Goal: Information Seeking & Learning: Find specific fact

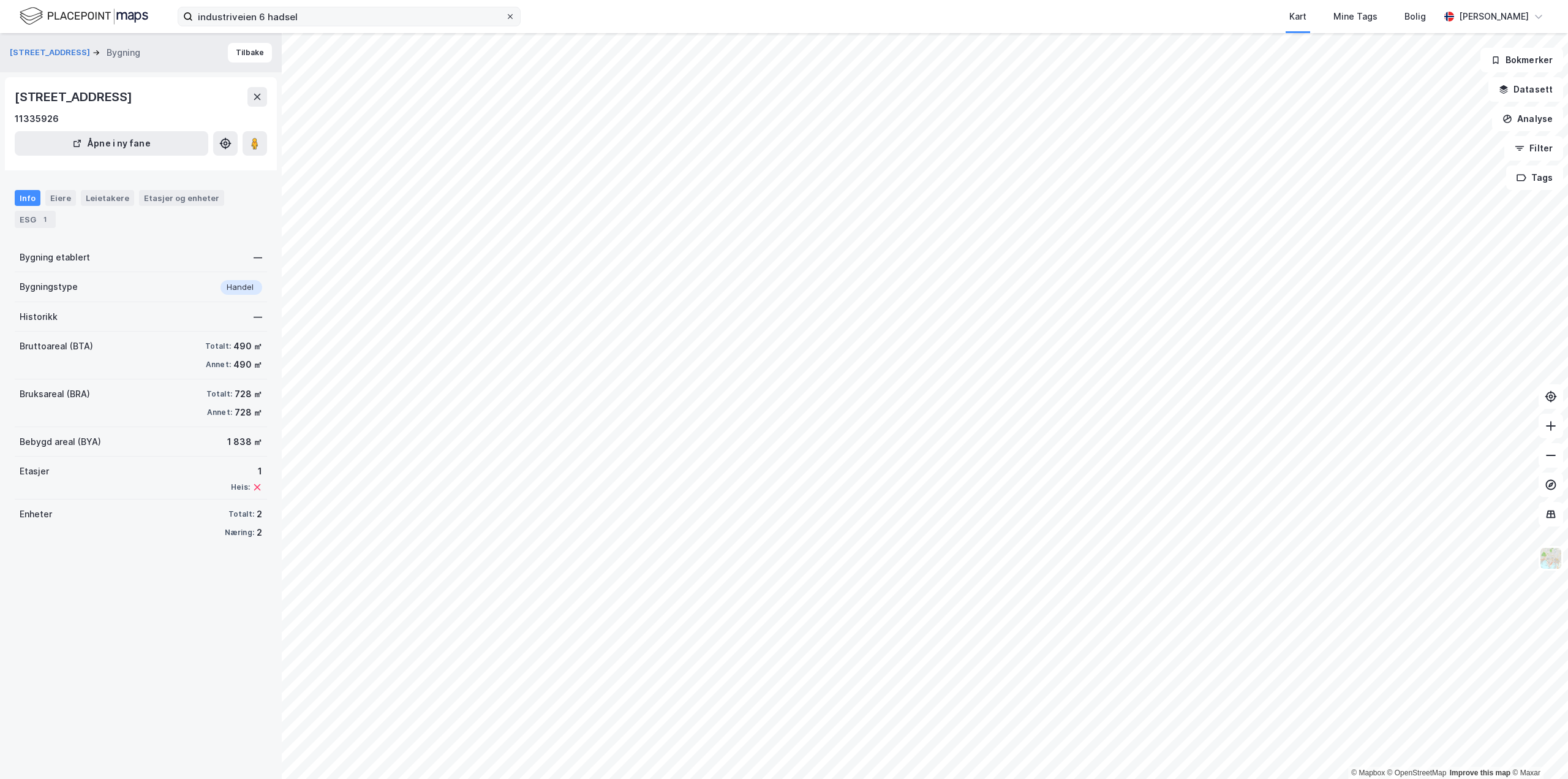
click at [510, 17] on icon at bounding box center [511, 17] width 7 height 7
click at [505, 17] on input "industriveien 6 hadsel" at bounding box center [349, 16] width 312 height 18
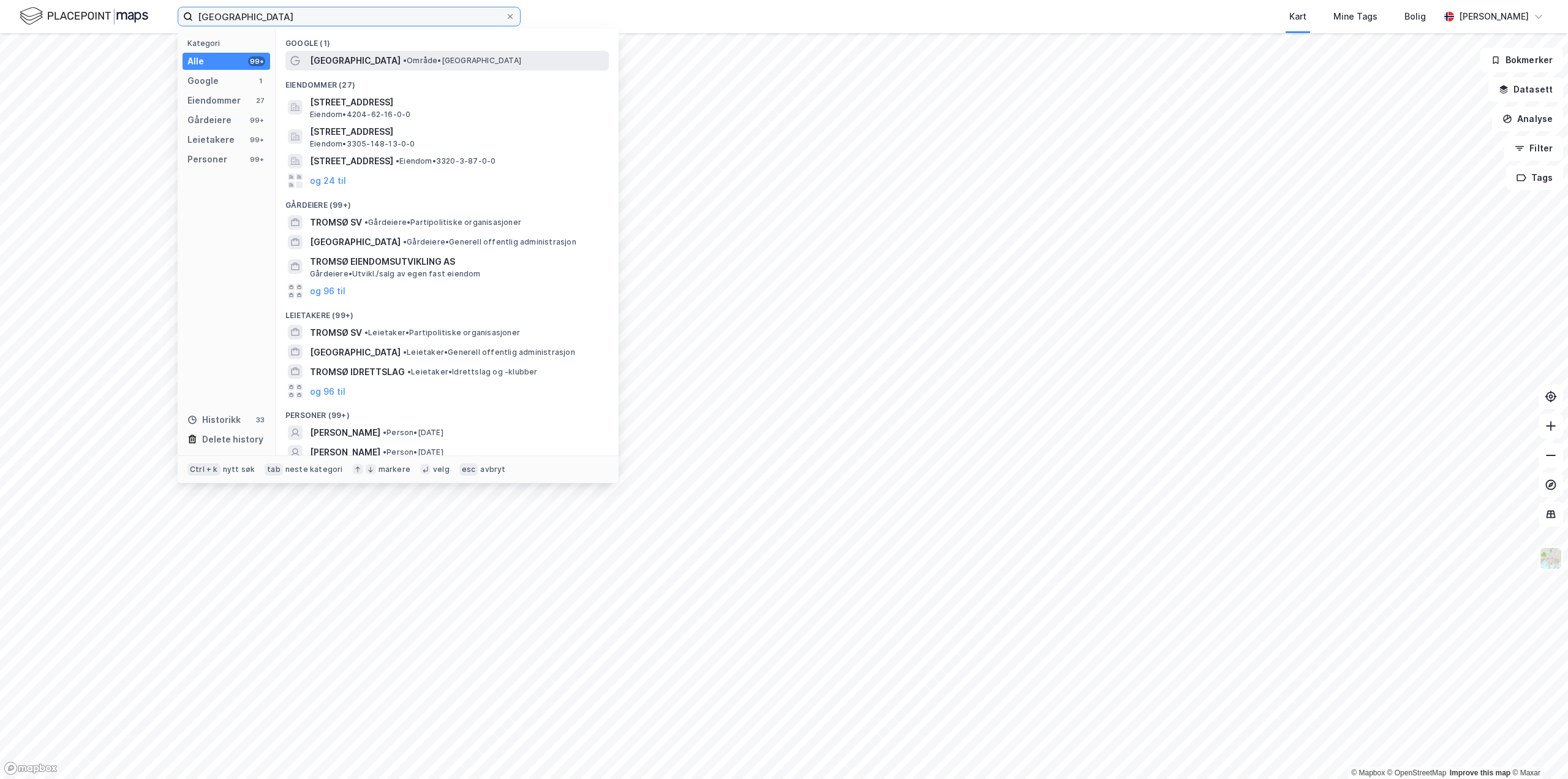
type input "[GEOGRAPHIC_DATA]"
click at [328, 57] on span "[GEOGRAPHIC_DATA]" at bounding box center [355, 60] width 91 height 15
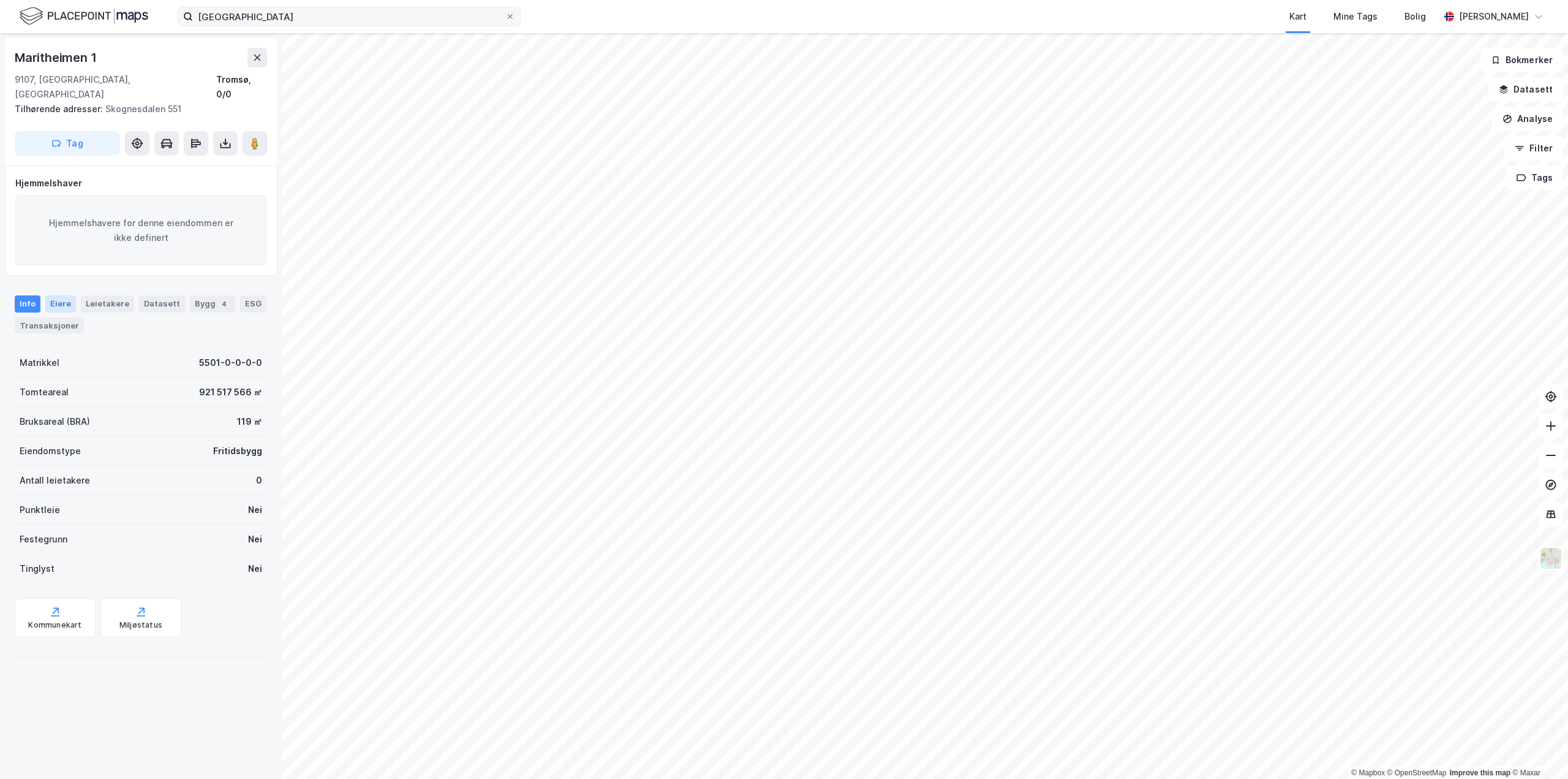
click at [65, 296] on div "Eiere" at bounding box center [60, 304] width 31 height 17
